Goal: Navigation & Orientation: Find specific page/section

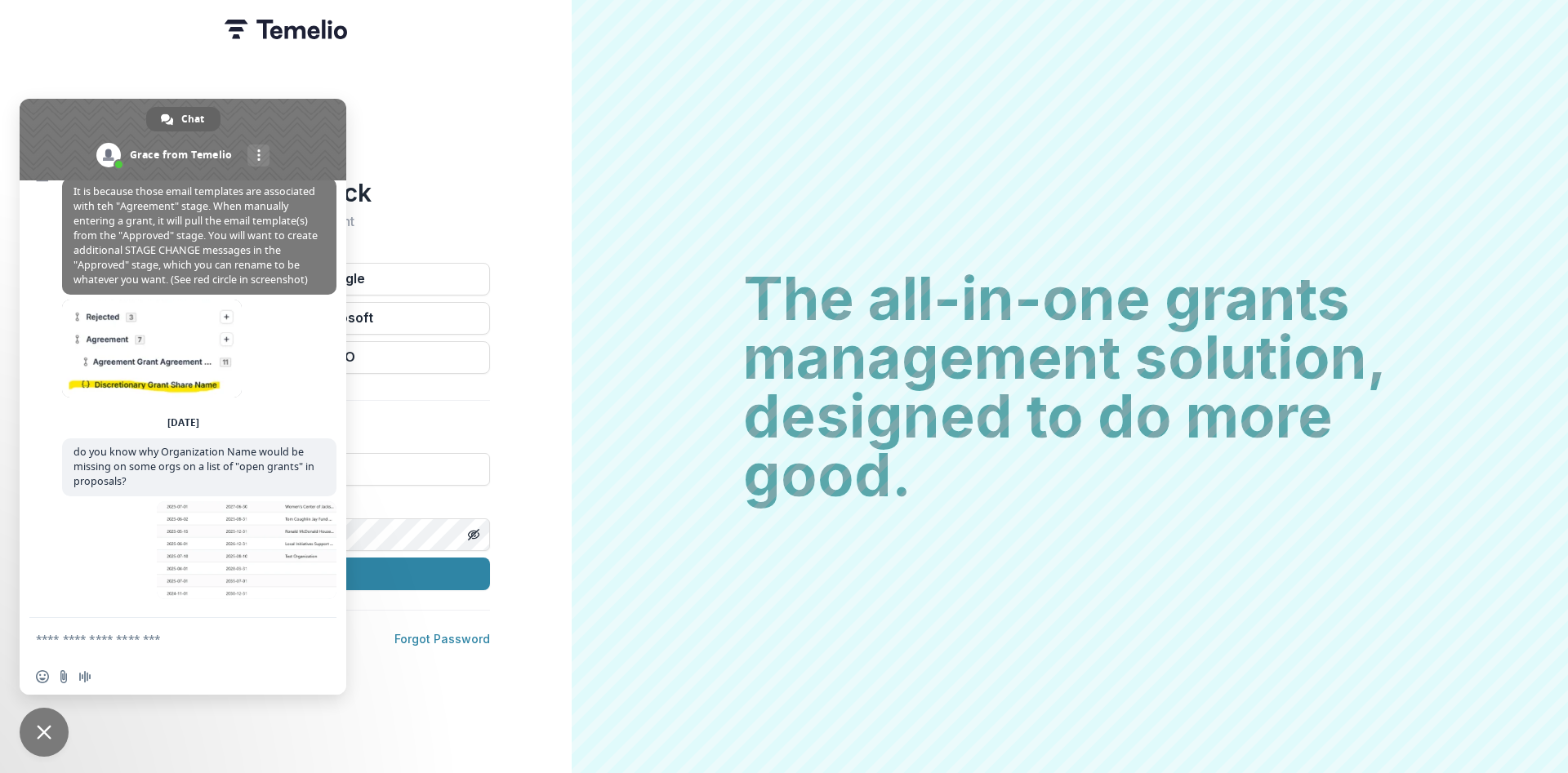
scroll to position [1882, 0]
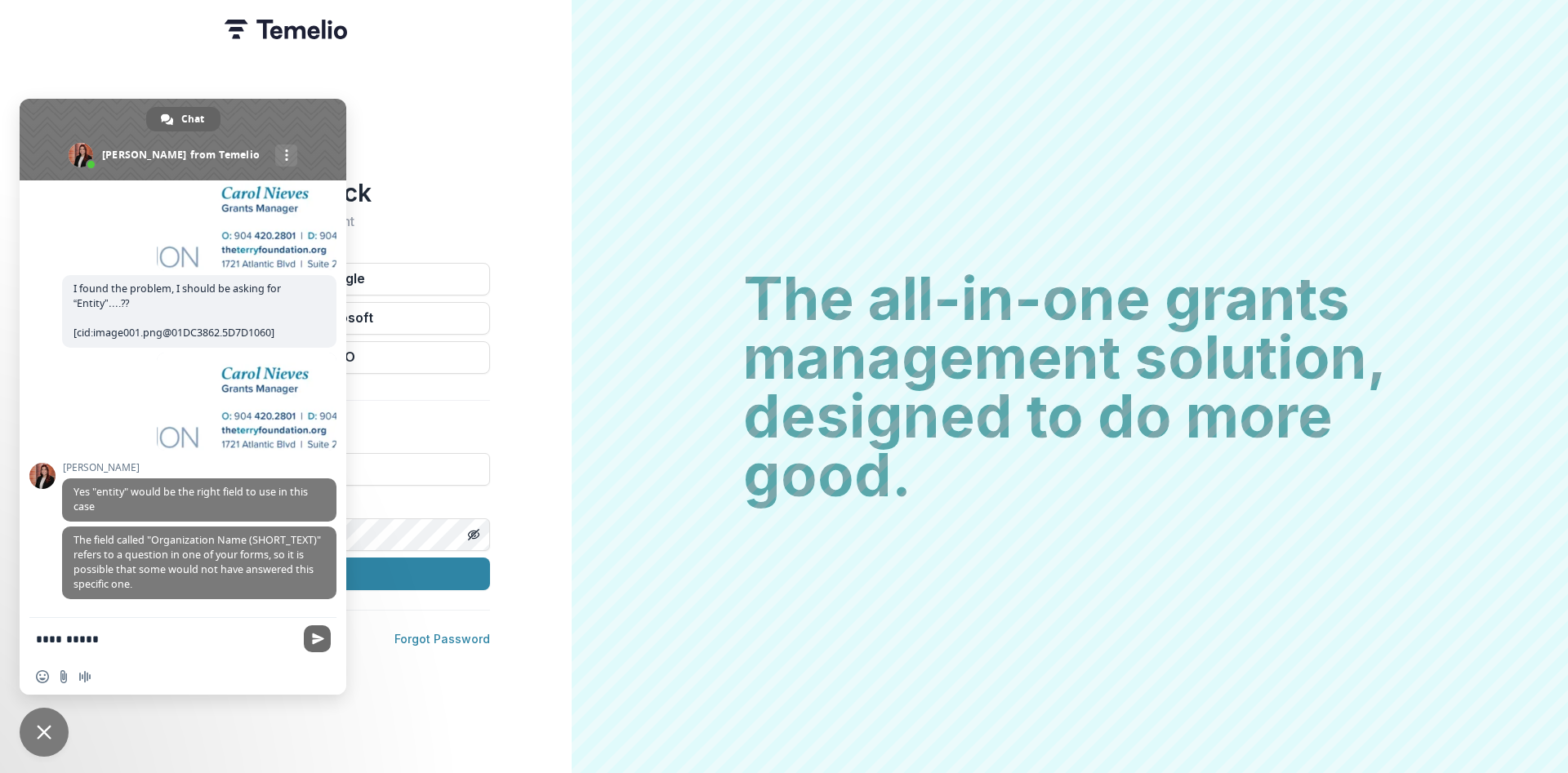
type textarea "**********"
click at [313, 640] on span "Send" at bounding box center [318, 639] width 13 height 13
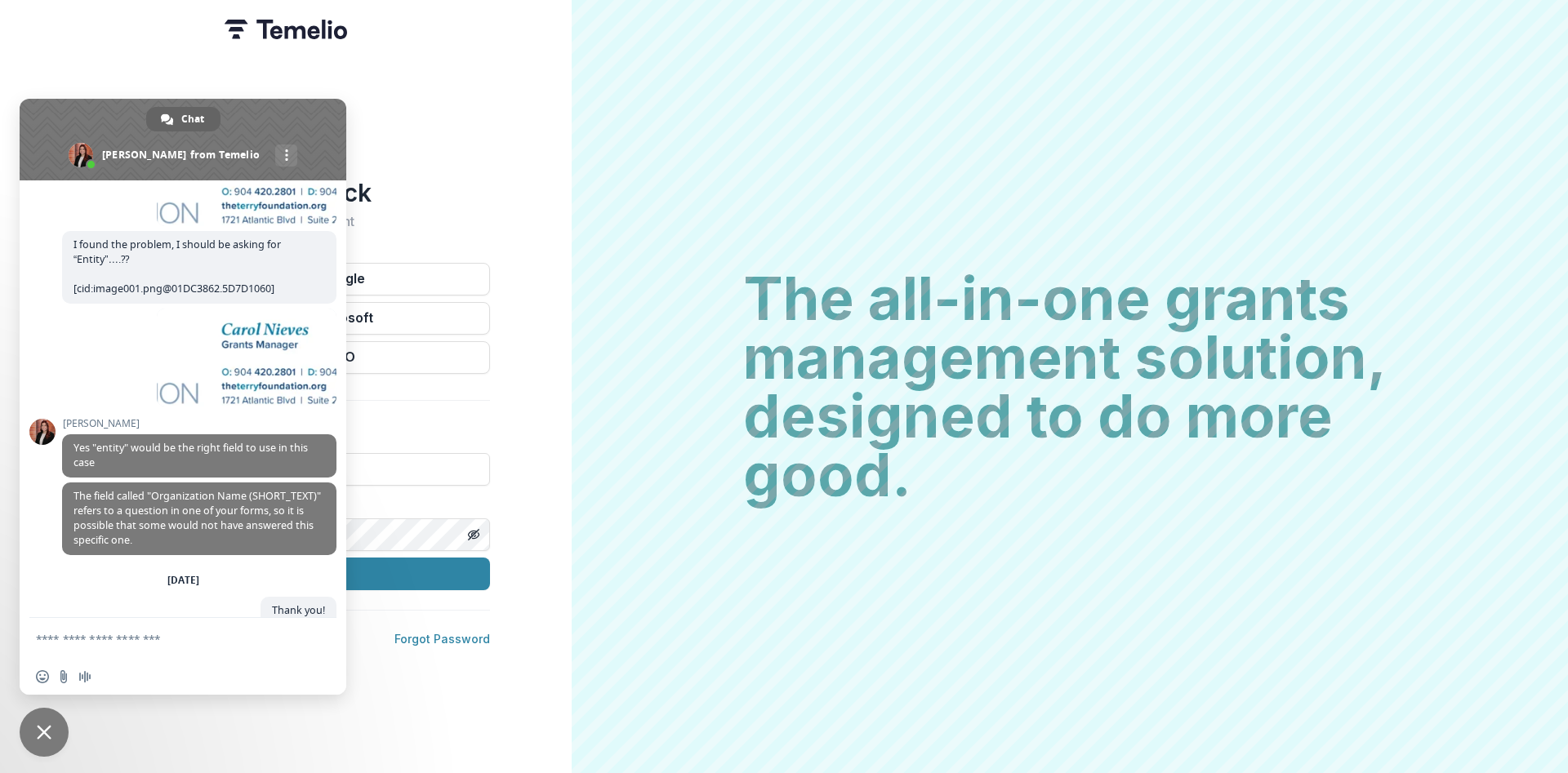
scroll to position [1971, 0]
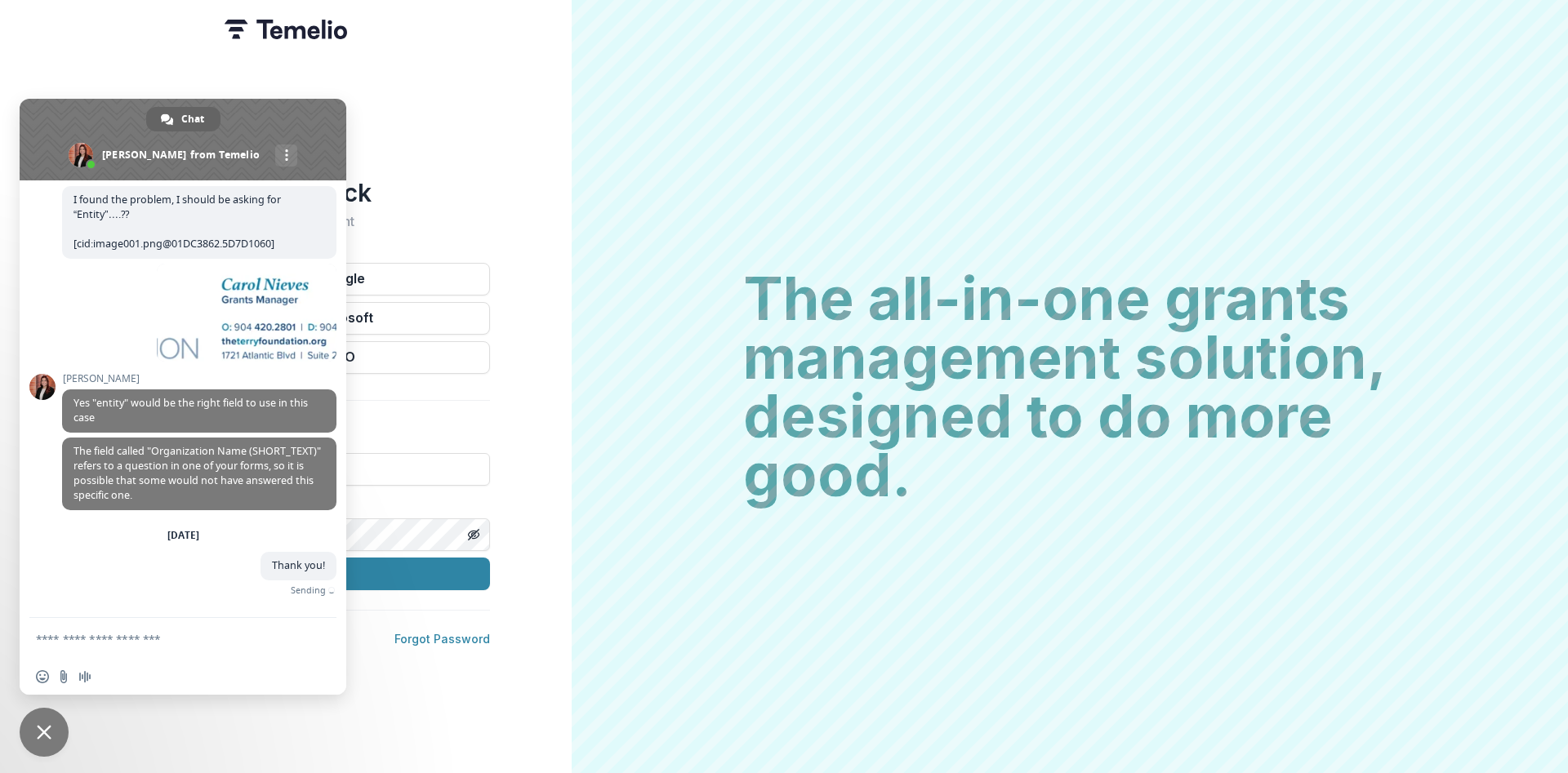
click at [42, 726] on span "Close chat" at bounding box center [44, 732] width 15 height 15
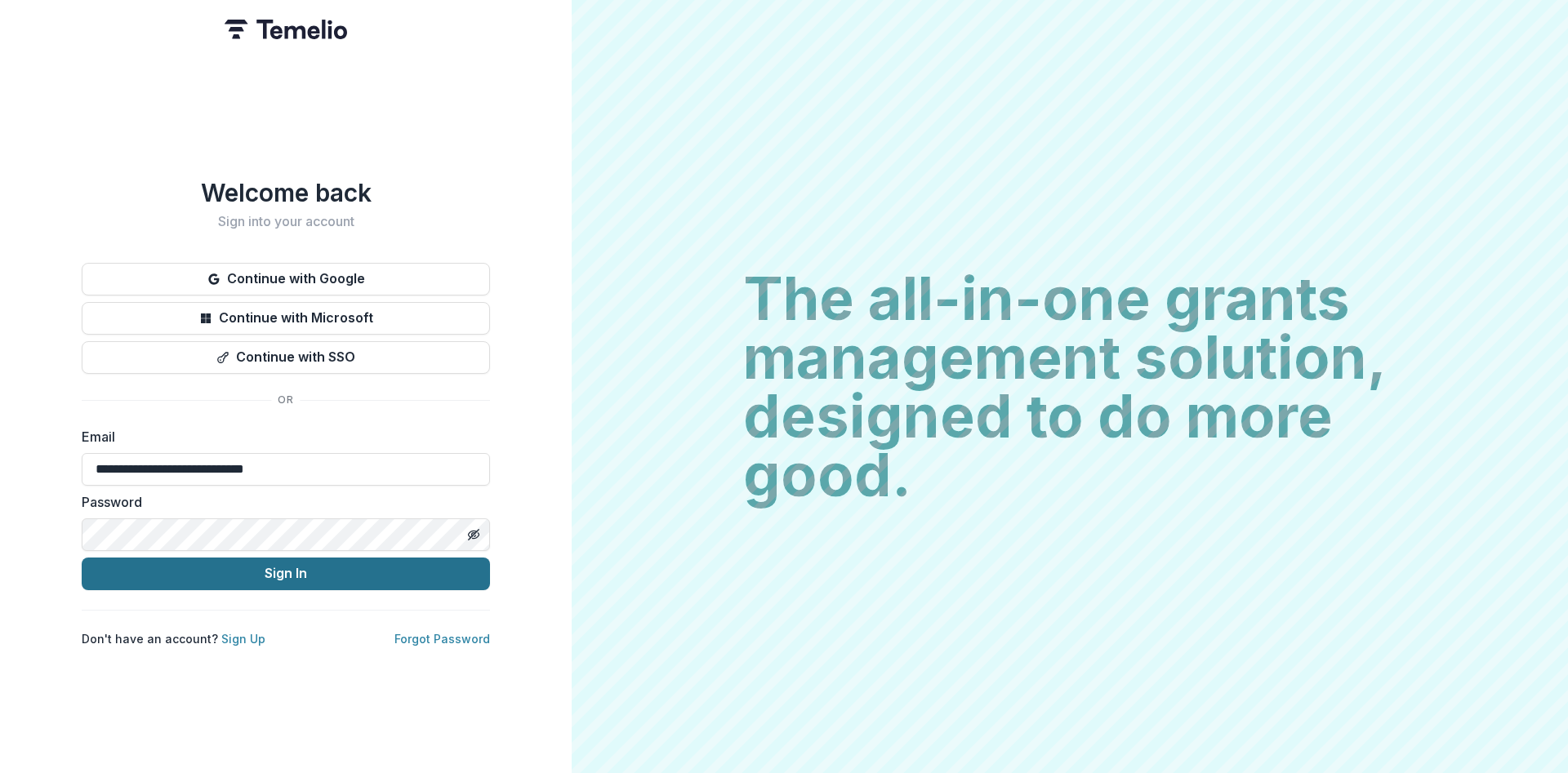
click at [266, 560] on button "Sign In" at bounding box center [285, 573] width 408 height 32
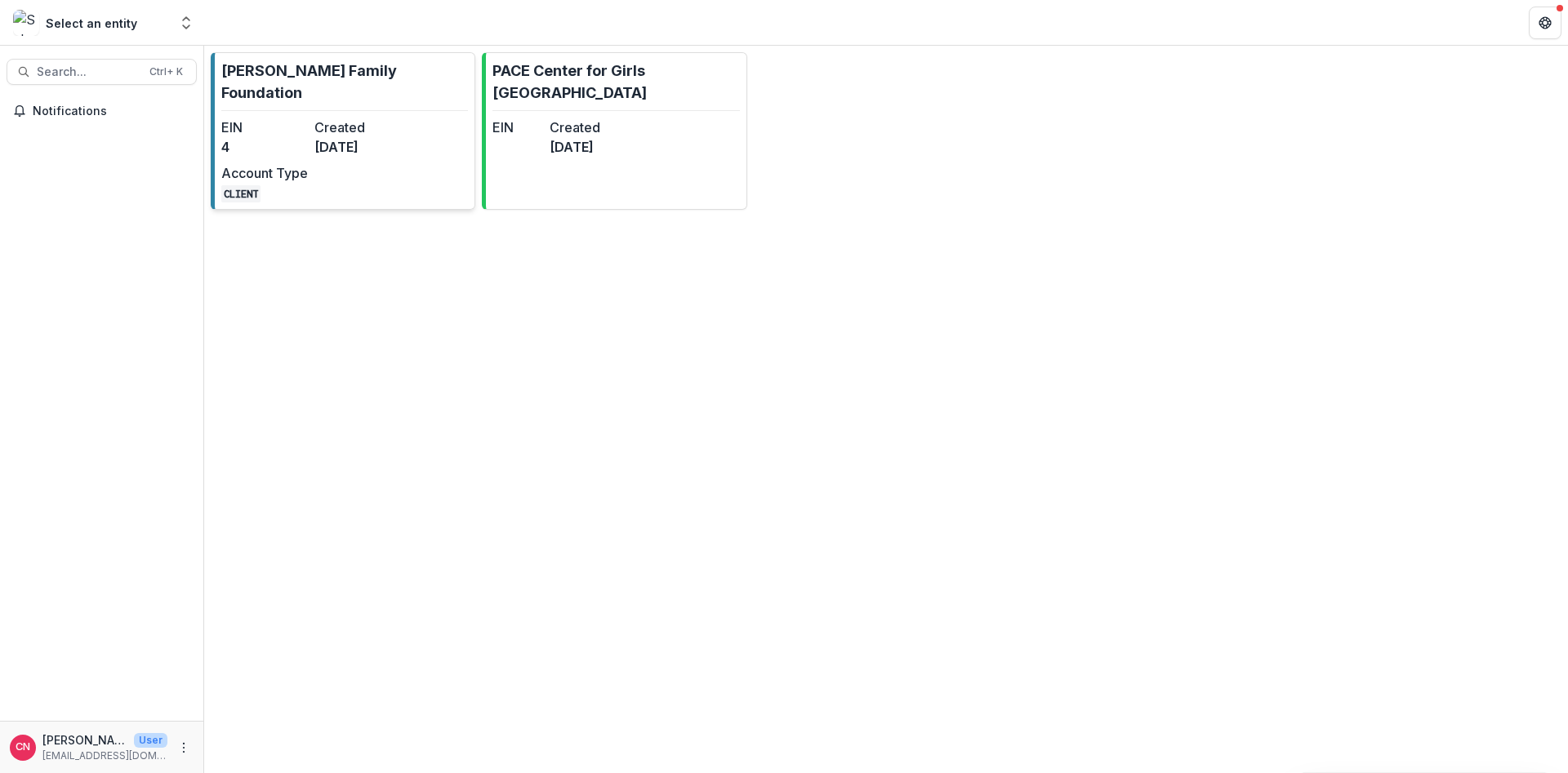
click at [314, 95] on link "Terry Family Foundation EIN 4 Created 6 months ago Account Type CLIENT" at bounding box center [343, 130] width 264 height 158
